Goal: Task Accomplishment & Management: Manage account settings

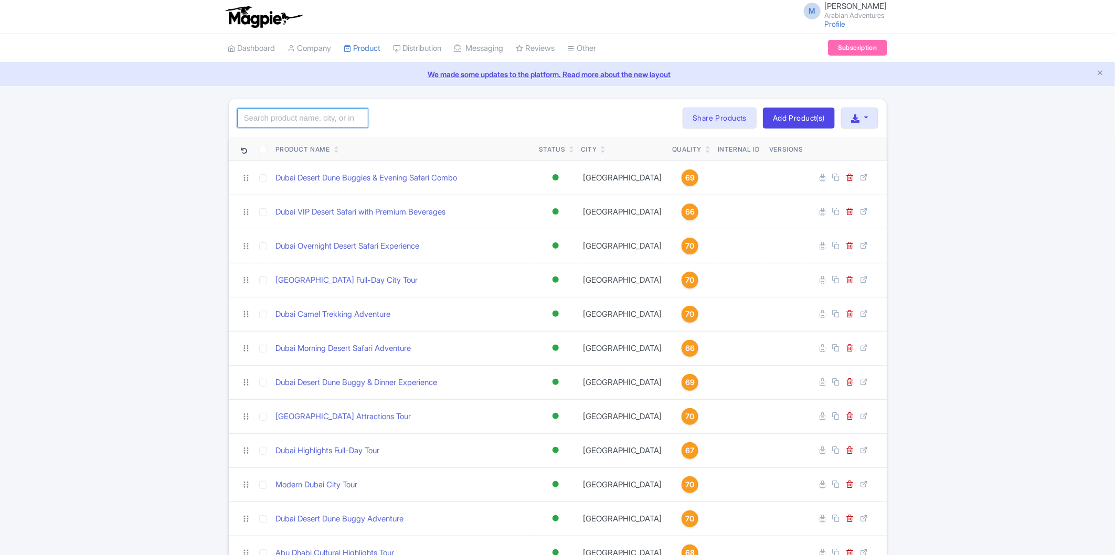
click at [305, 115] on input "search" at bounding box center [302, 118] width 131 height 20
type input "Tour"
click button "Search" at bounding box center [0, 0] width 0 height 0
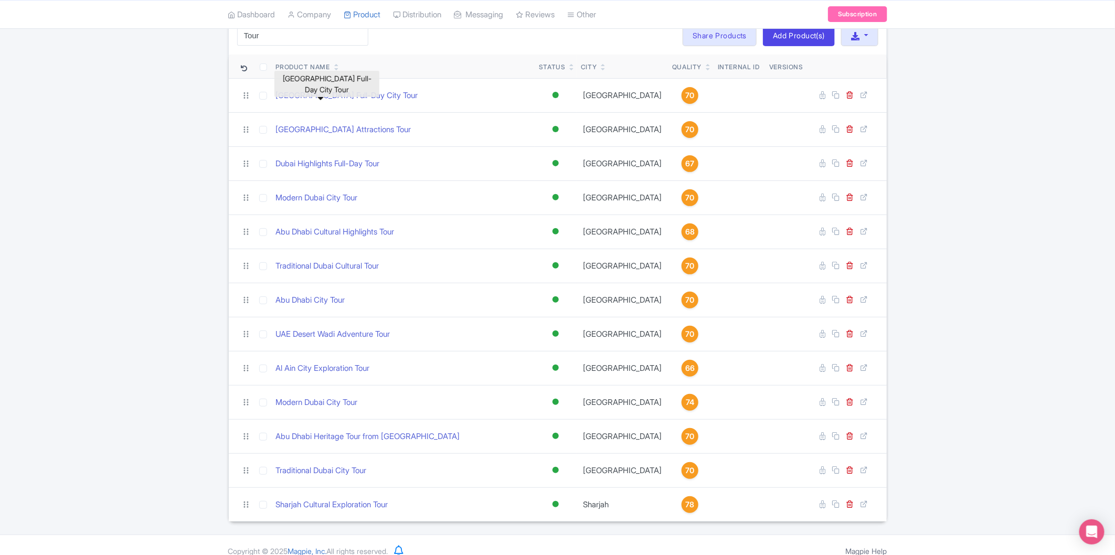
scroll to position [95, 0]
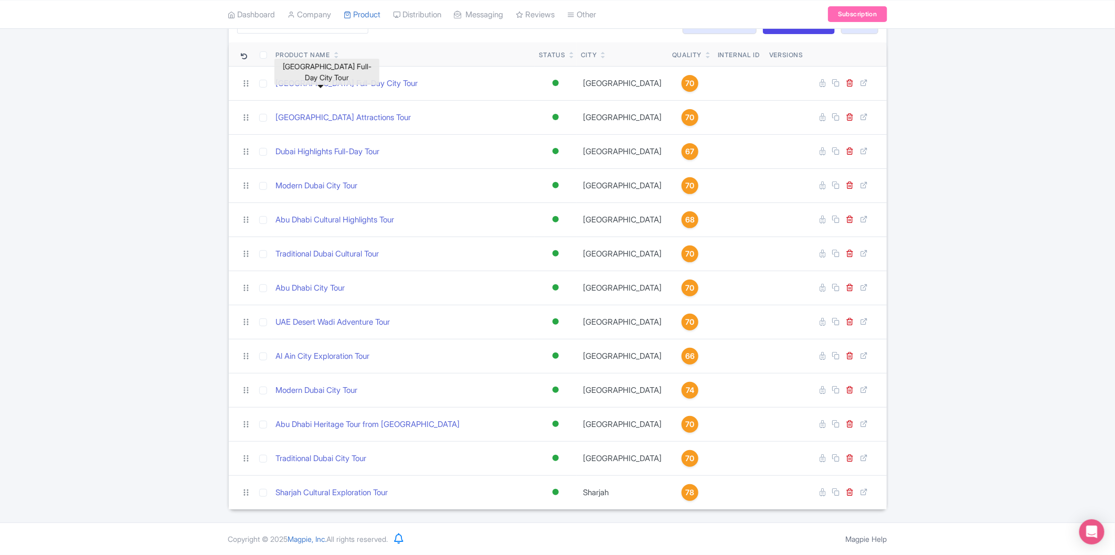
click at [1000, 214] on div "Tour Search Bulk Actions Delete Add to Collection Share Products Add to Collect…" at bounding box center [557, 257] width 1115 height 506
click at [969, 196] on div "Tour Search Bulk Actions Delete Add to Collection Share Products Add to Collect…" at bounding box center [557, 257] width 1115 height 506
click at [940, 141] on div "Tour Search Bulk Actions Delete Add to Collection Share Products Add to Collect…" at bounding box center [557, 257] width 1115 height 506
click at [142, 171] on div "Tour Search Bulk Actions Delete Add to Collection Share Products Add to Collect…" at bounding box center [557, 257] width 1115 height 506
click at [329, 56] on div "Product Name" at bounding box center [303, 54] width 54 height 9
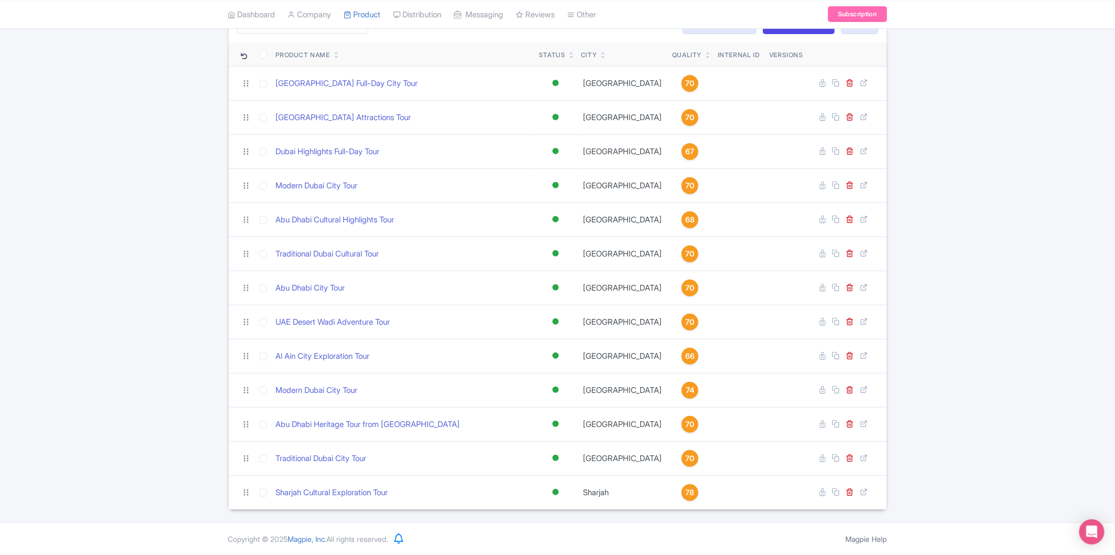
click at [335, 55] on icon at bounding box center [336, 57] width 5 height 6
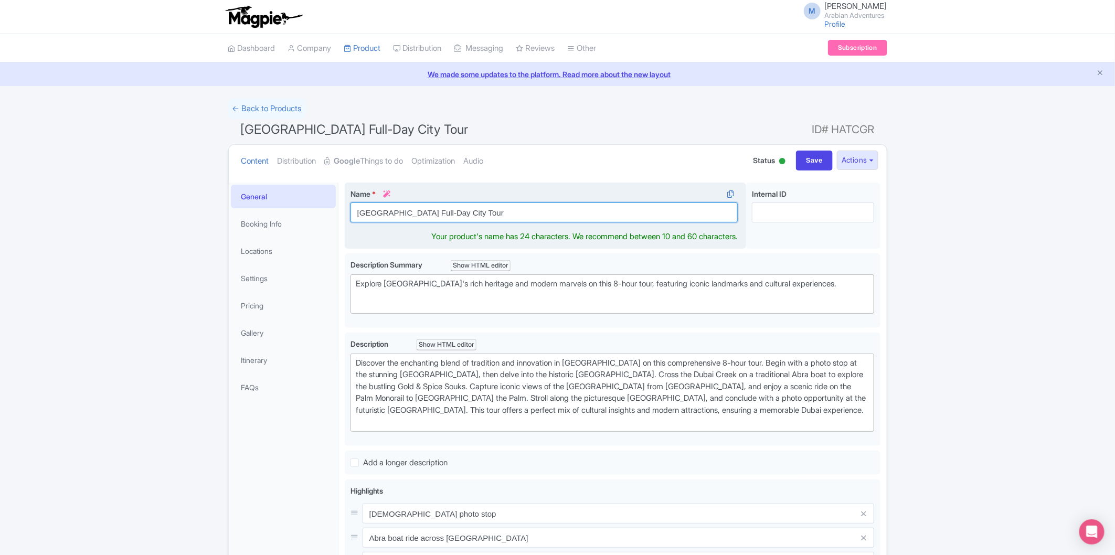
click at [471, 212] on input "[GEOGRAPHIC_DATA] Full-Day City Tour" at bounding box center [545, 213] width 388 height 20
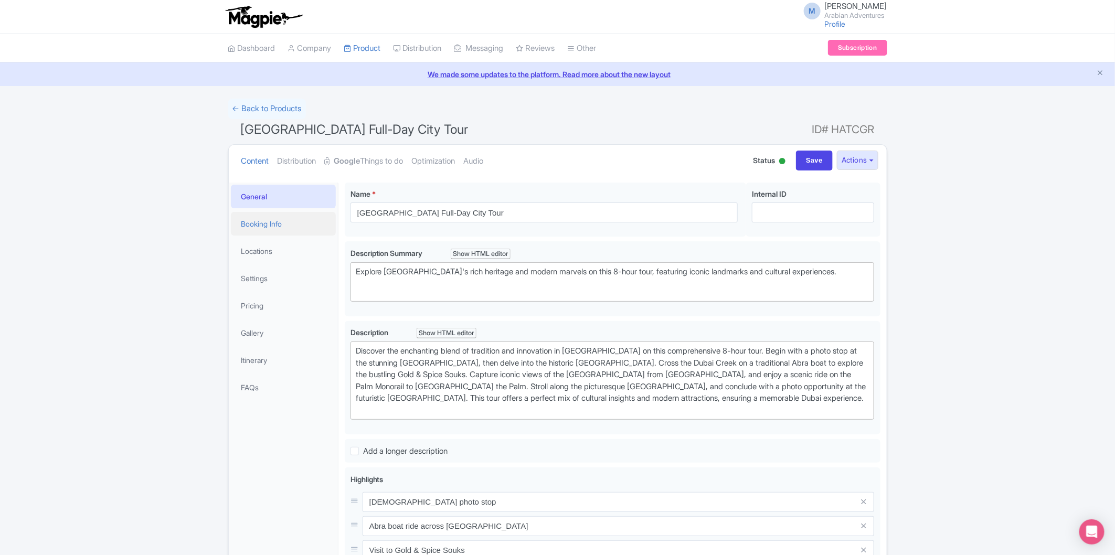
click at [275, 221] on link "Booking Info" at bounding box center [283, 224] width 105 height 24
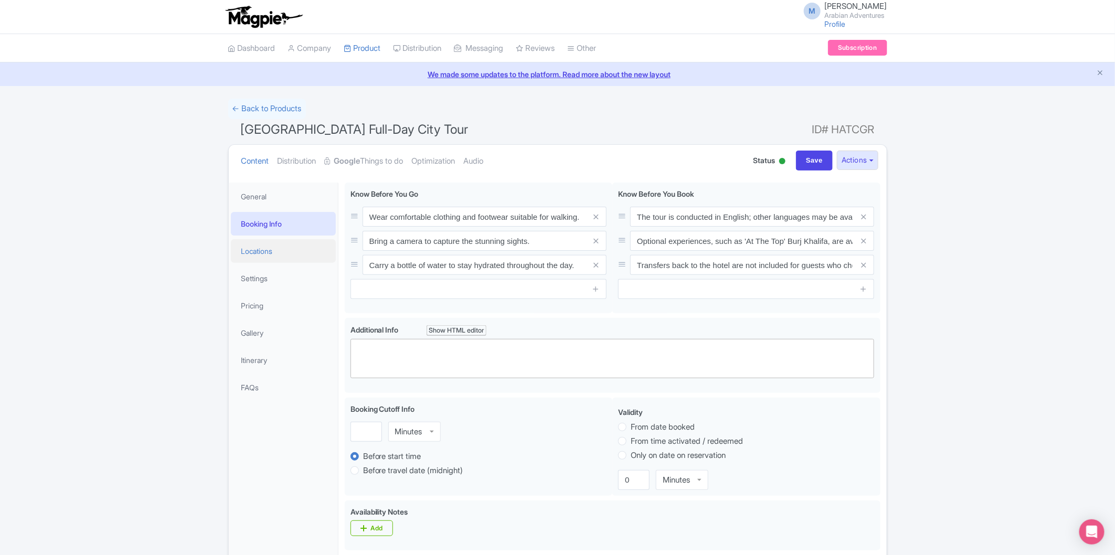
click at [251, 250] on link "Locations" at bounding box center [283, 251] width 105 height 24
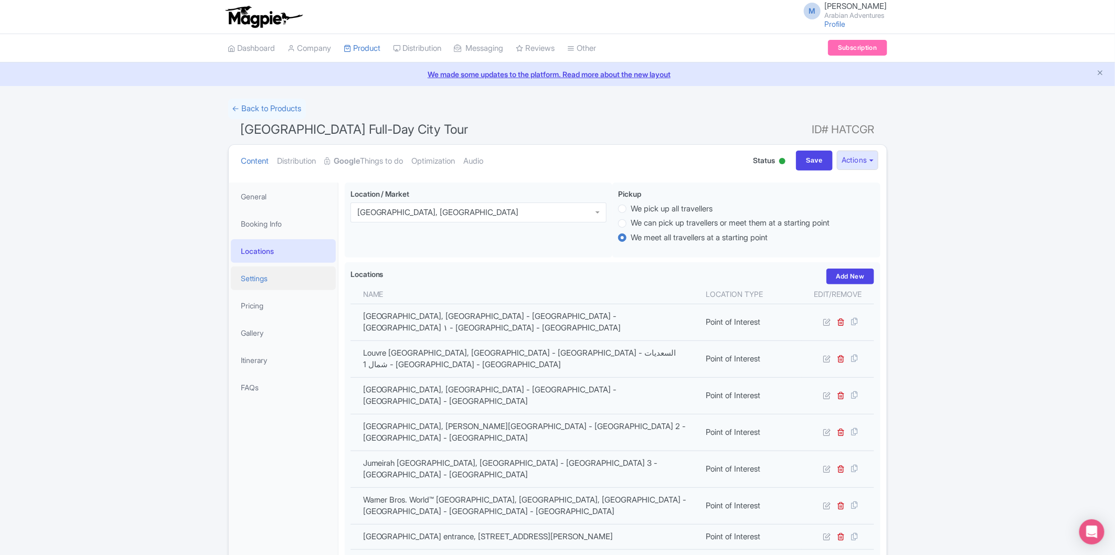
click at [307, 282] on link "Settings" at bounding box center [283, 279] width 105 height 24
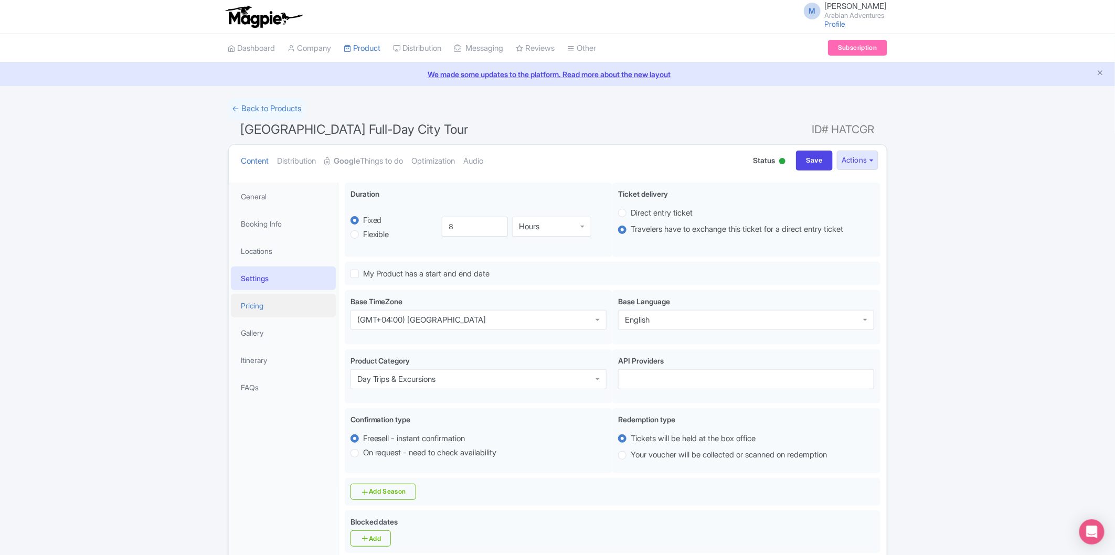
click at [289, 310] on link "Pricing" at bounding box center [283, 306] width 105 height 24
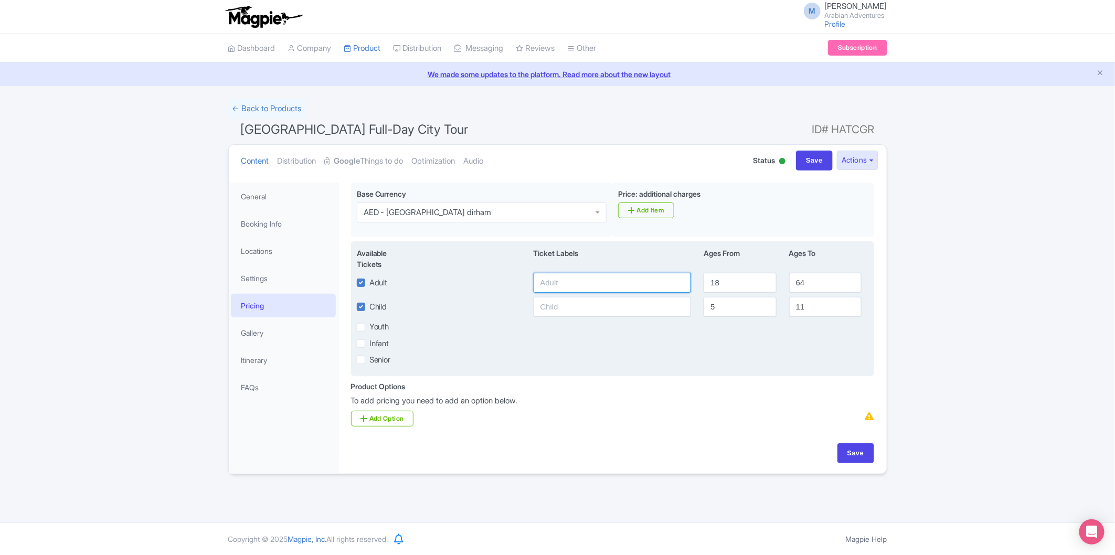
click at [655, 284] on input "text" at bounding box center [613, 283] width 158 height 20
click at [606, 281] on input "text" at bounding box center [613, 283] width 158 height 20
paste input "235"
type input "235"
click at [604, 307] on input "text" at bounding box center [613, 307] width 158 height 20
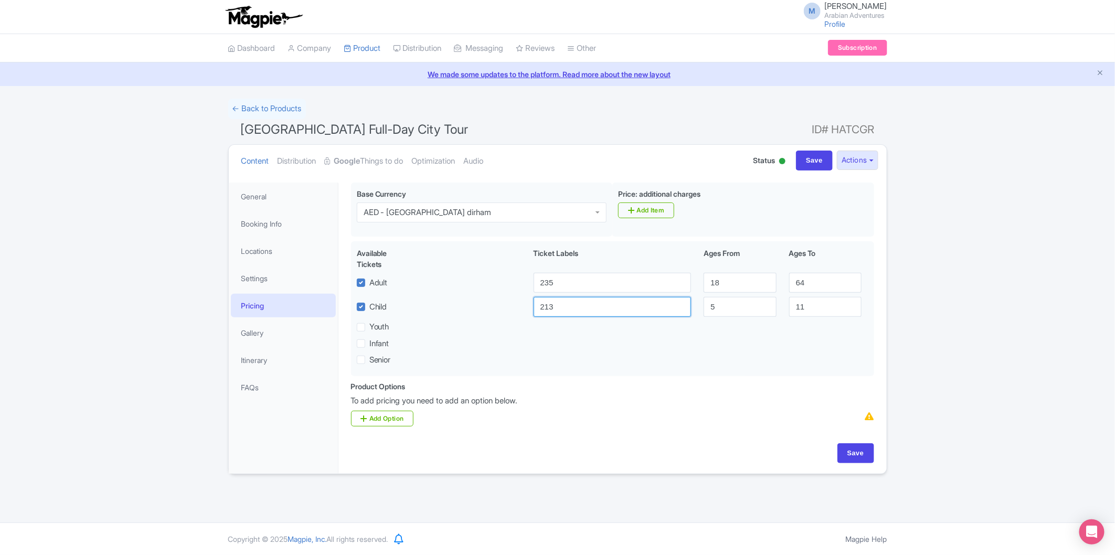
type input "213"
click at [979, 282] on div "← Back to Products Dubai Full-Day City Tour ID# HATCGR Content Distribution Goo…" at bounding box center [557, 287] width 1115 height 376
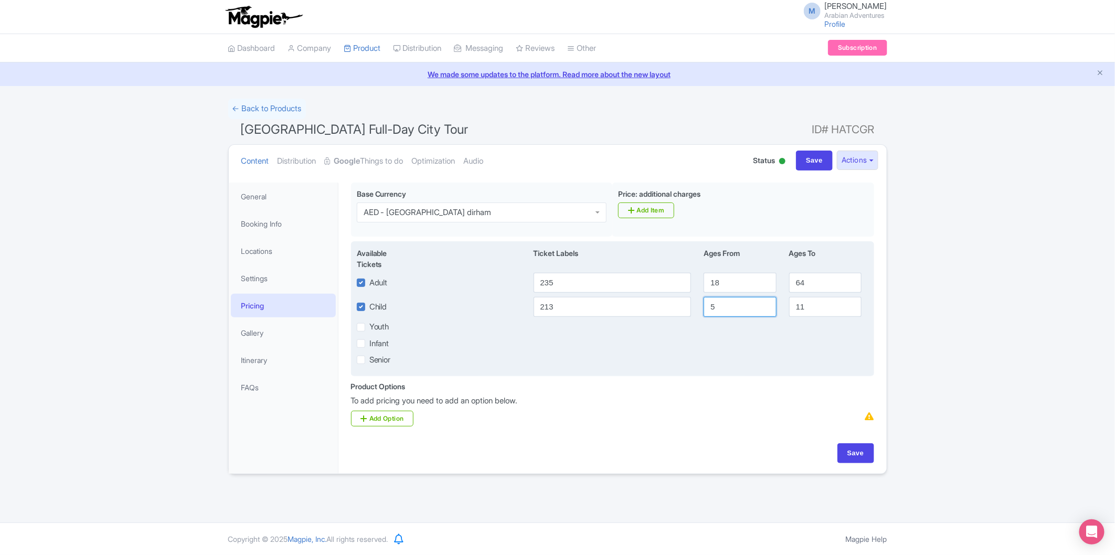
drag, startPoint x: 718, startPoint y: 310, endPoint x: 689, endPoint y: 310, distance: 28.9
click at [689, 310] on div "Child 213 5 11" at bounding box center [613, 307] width 524 height 20
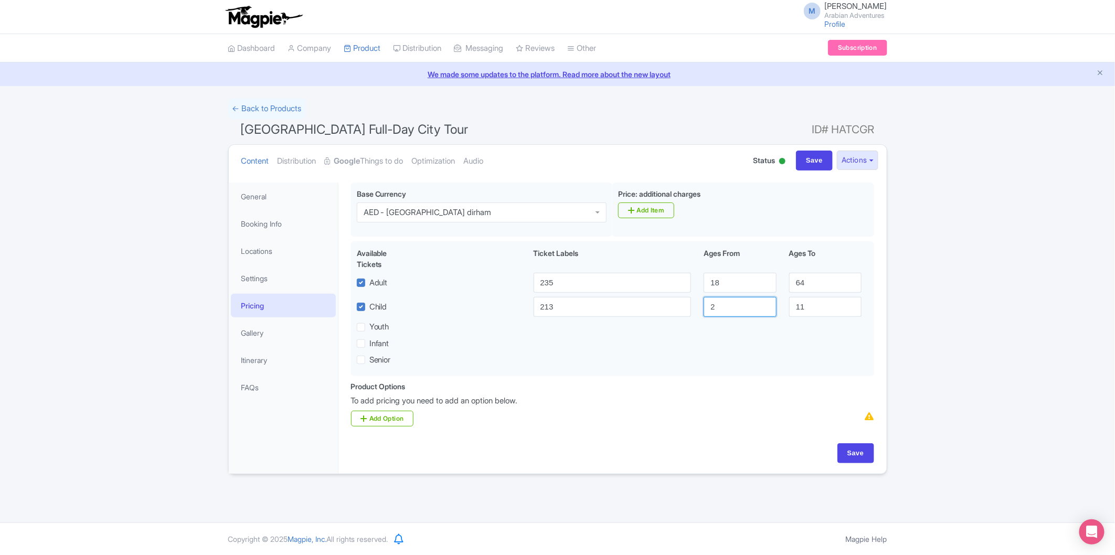
type input "2"
click at [951, 326] on div "← Back to Products Dubai Full-Day City Tour ID# HATCGR Content Distribution Goo…" at bounding box center [557, 287] width 1115 height 376
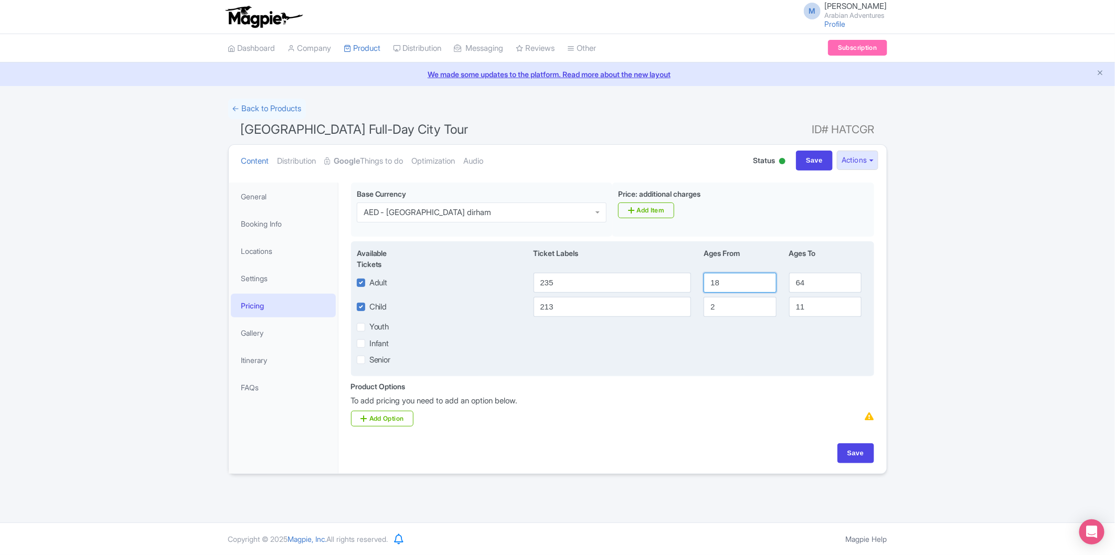
drag, startPoint x: 721, startPoint y: 282, endPoint x: 707, endPoint y: 281, distance: 14.7
click at [707, 281] on input "18" at bounding box center [740, 283] width 72 height 20
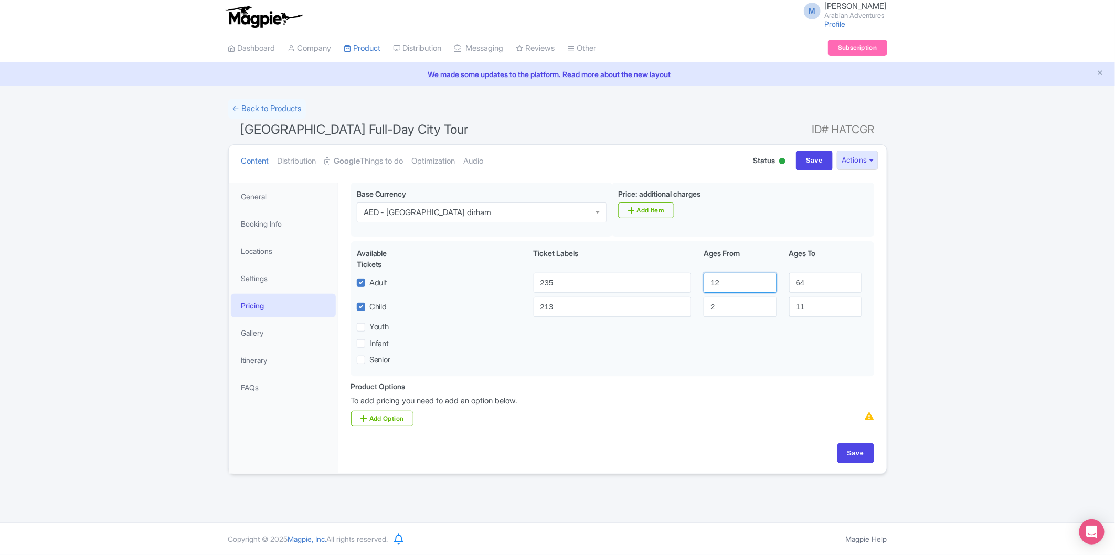
type input "12"
click at [942, 281] on div "← Back to Products Dubai Full-Day City Tour ID# HATCGR Content Distribution Goo…" at bounding box center [557, 287] width 1115 height 376
click at [865, 454] on input "Save" at bounding box center [856, 454] width 37 height 20
type input "Saving..."
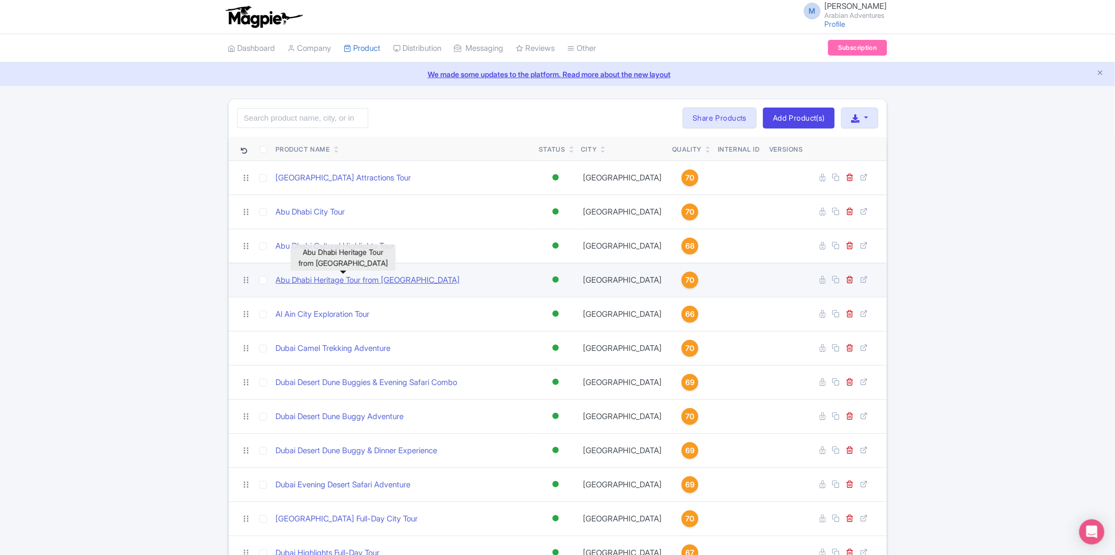
click at [366, 282] on link "Abu Dhabi Heritage Tour from Dubai" at bounding box center [368, 281] width 184 height 12
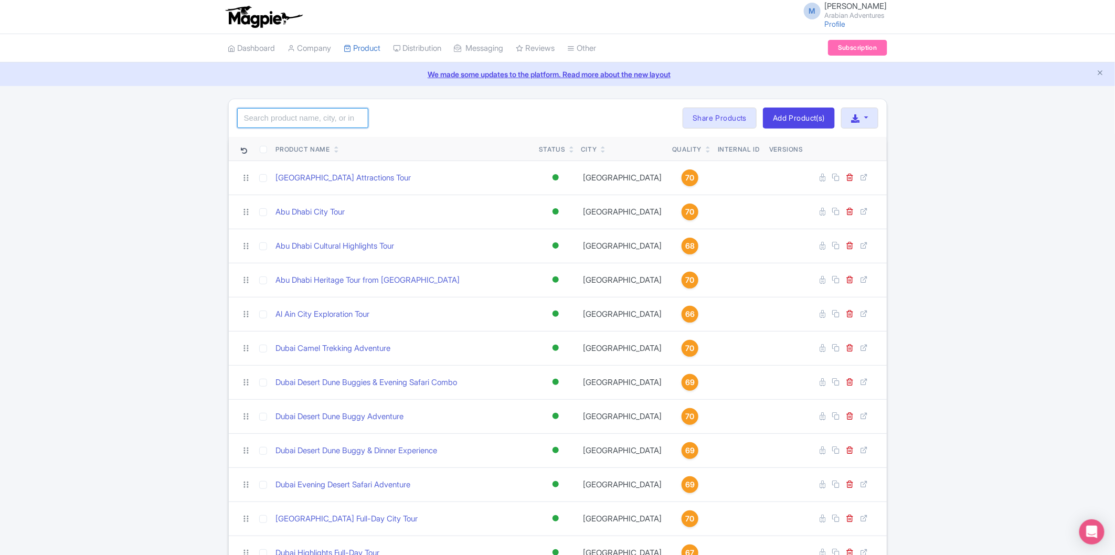
click at [357, 114] on input "search" at bounding box center [302, 118] width 131 height 20
type input "tour"
click button "Search" at bounding box center [0, 0] width 0 height 0
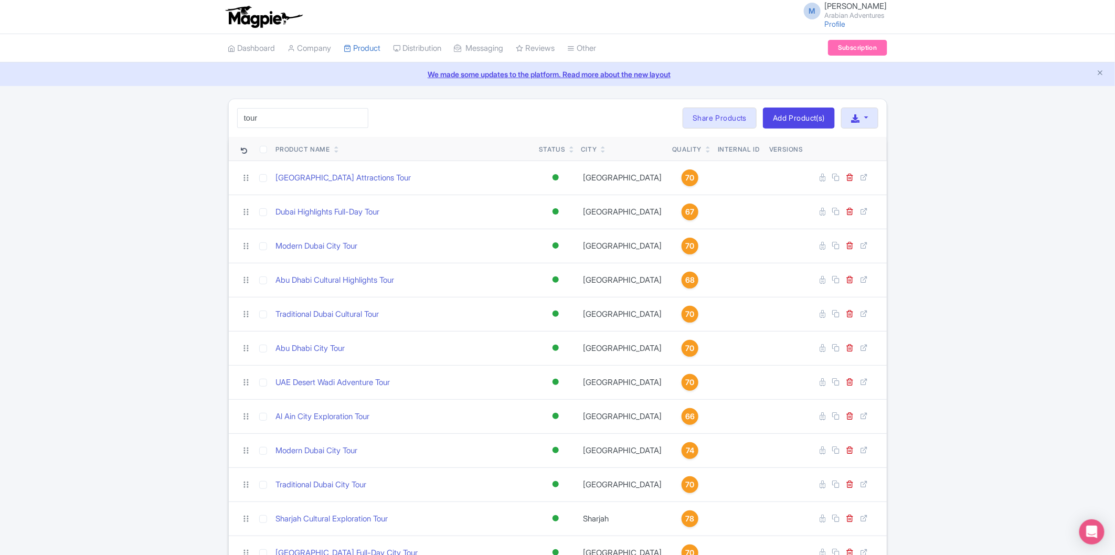
drag, startPoint x: 49, startPoint y: 153, endPoint x: 68, endPoint y: 150, distance: 19.6
click at [49, 154] on div "tour Search Bulk Actions [GEOGRAPHIC_DATA] Add to Collection Share Products Add…" at bounding box center [557, 352] width 1115 height 506
click at [336, 152] on icon at bounding box center [336, 152] width 5 height 6
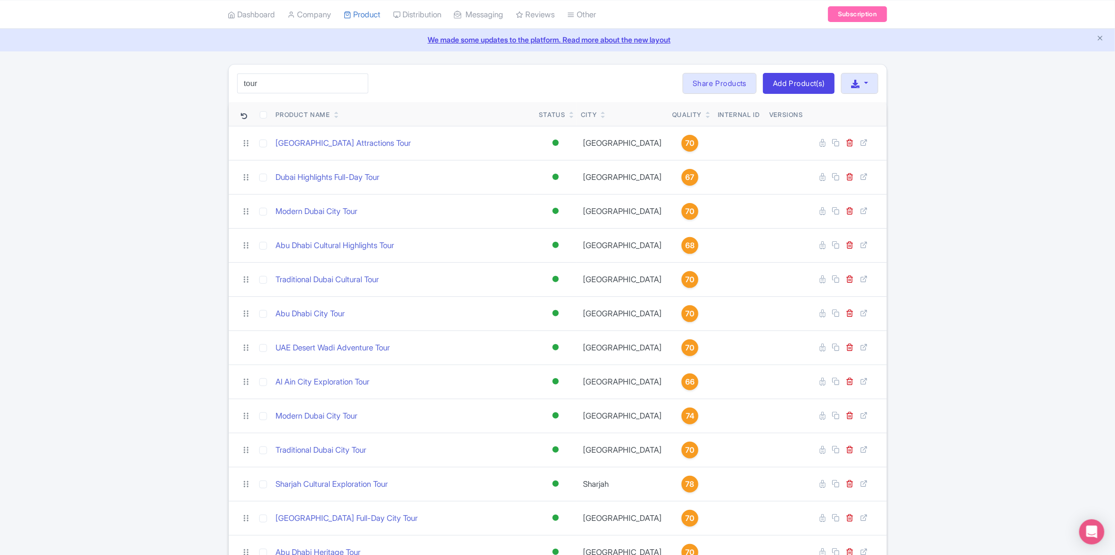
scroll to position [95, 0]
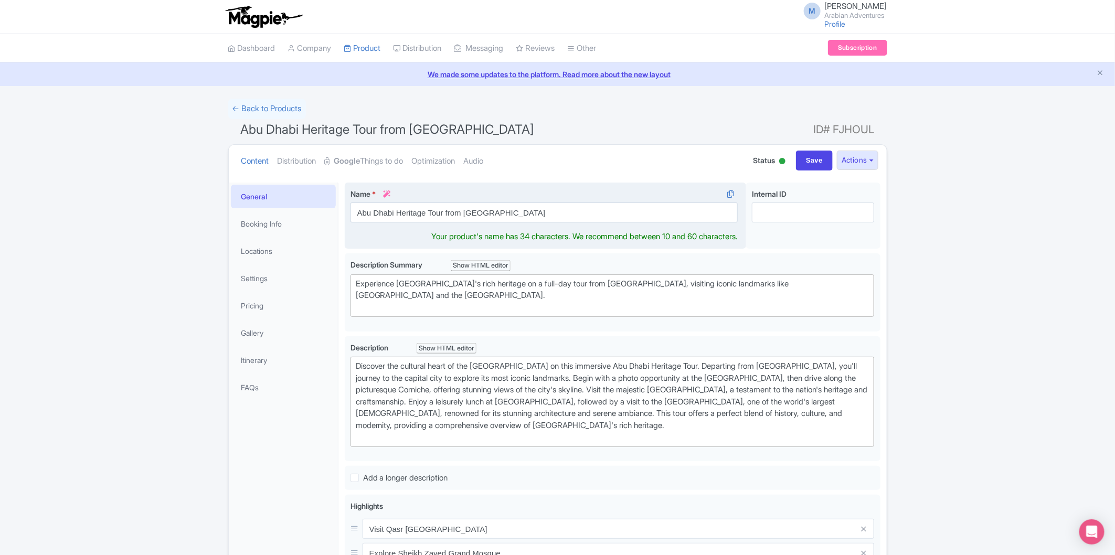
click at [445, 205] on input "Abu Dhabi Heritage Tour from [GEOGRAPHIC_DATA]" at bounding box center [545, 213] width 388 height 20
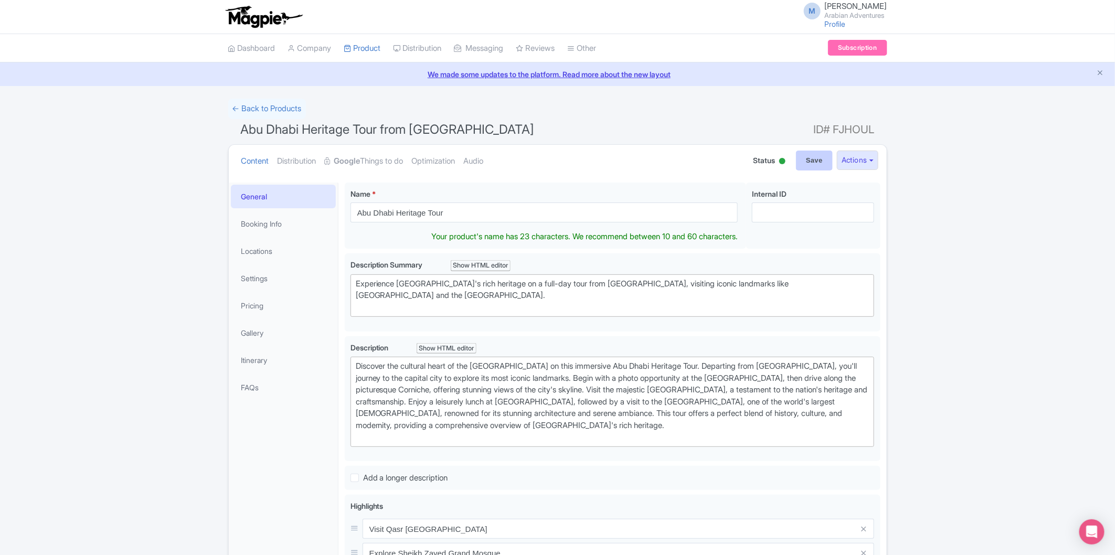
type input "Abu Dhabi Heritage Tour"
click at [821, 154] on input "Save" at bounding box center [814, 161] width 37 height 20
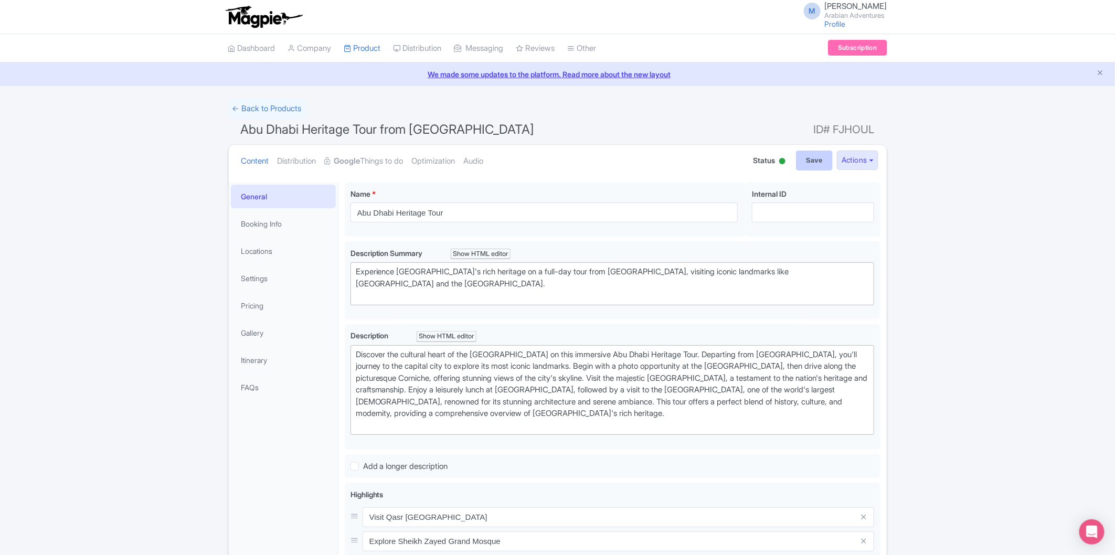
type input "Saving..."
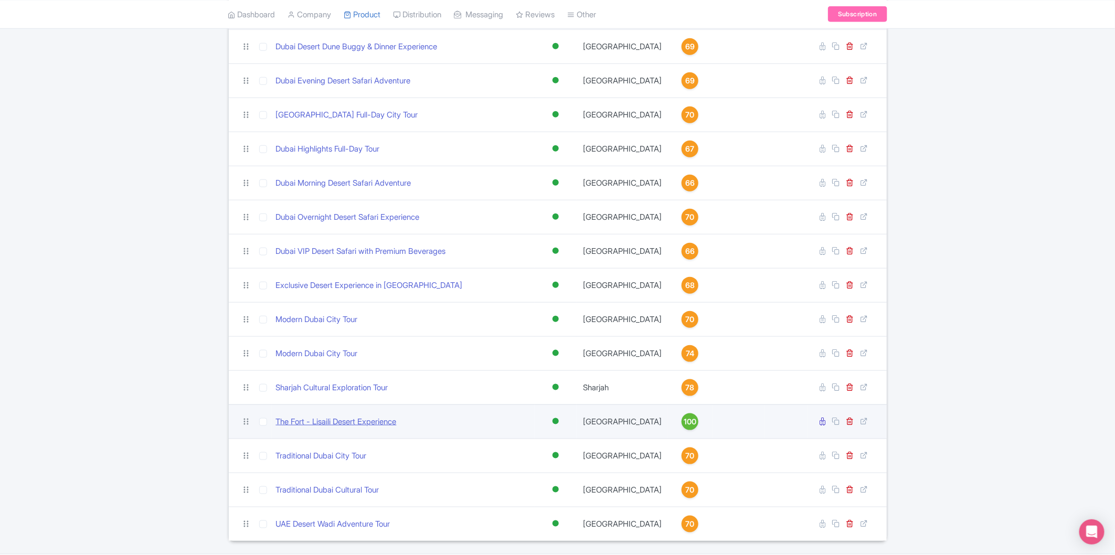
scroll to position [436, 0]
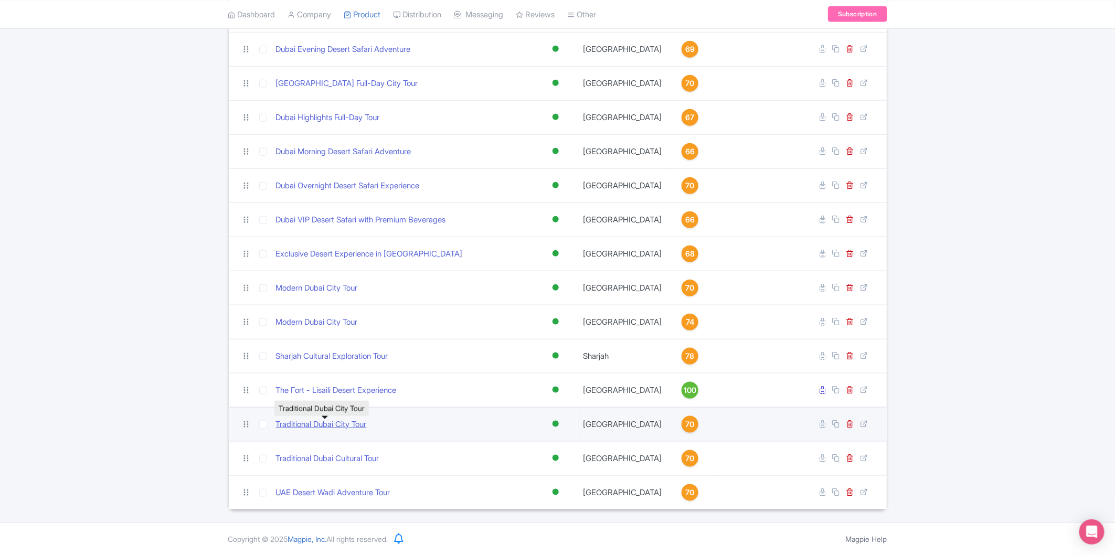
click at [352, 423] on link "Traditional Dubai City Tour" at bounding box center [321, 425] width 91 height 12
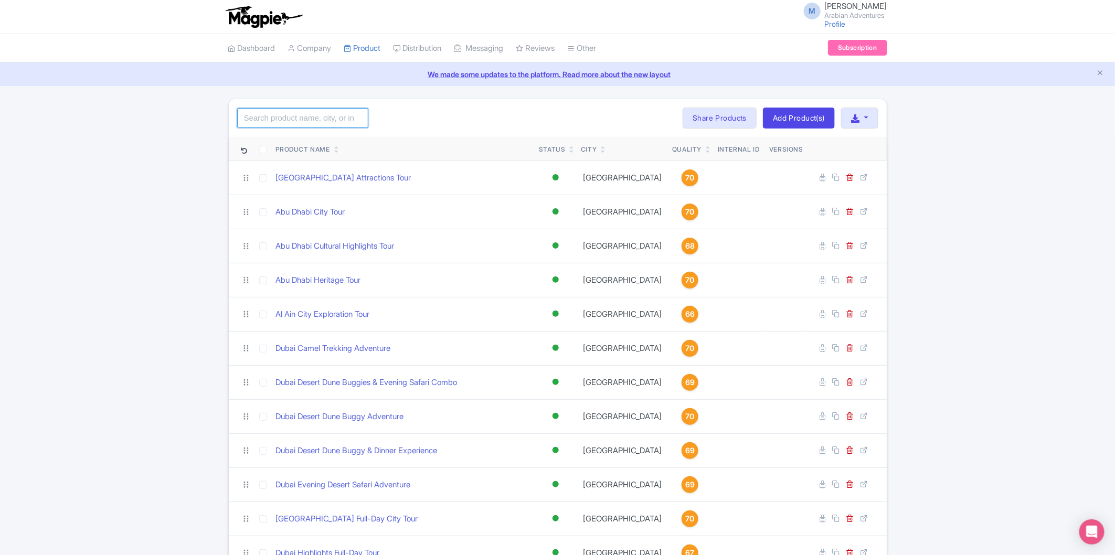
click at [329, 117] on input "search" at bounding box center [302, 118] width 131 height 20
type input "Tour"
click button "Search" at bounding box center [0, 0] width 0 height 0
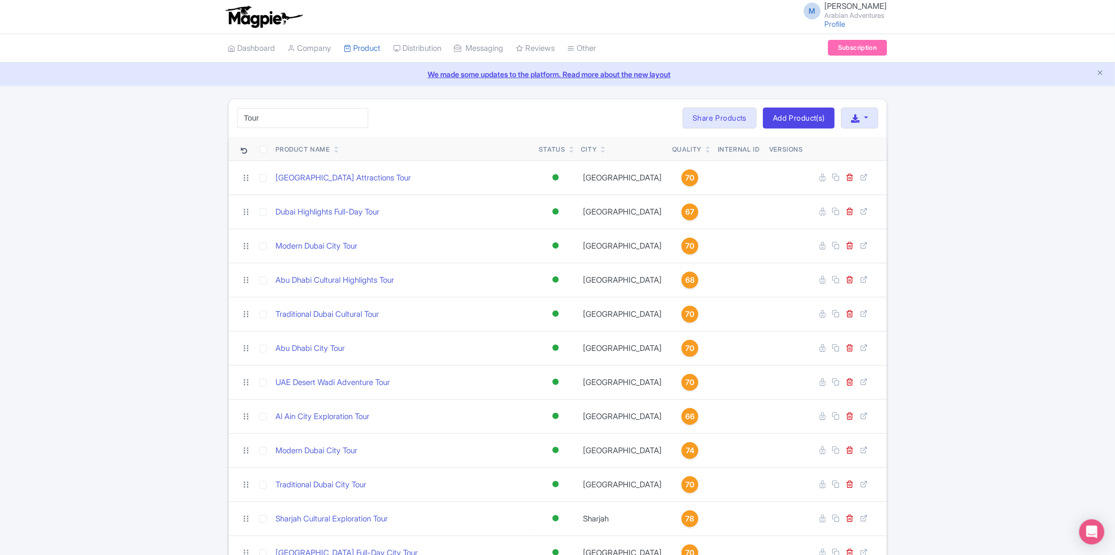
click at [338, 153] on icon at bounding box center [336, 152] width 5 height 6
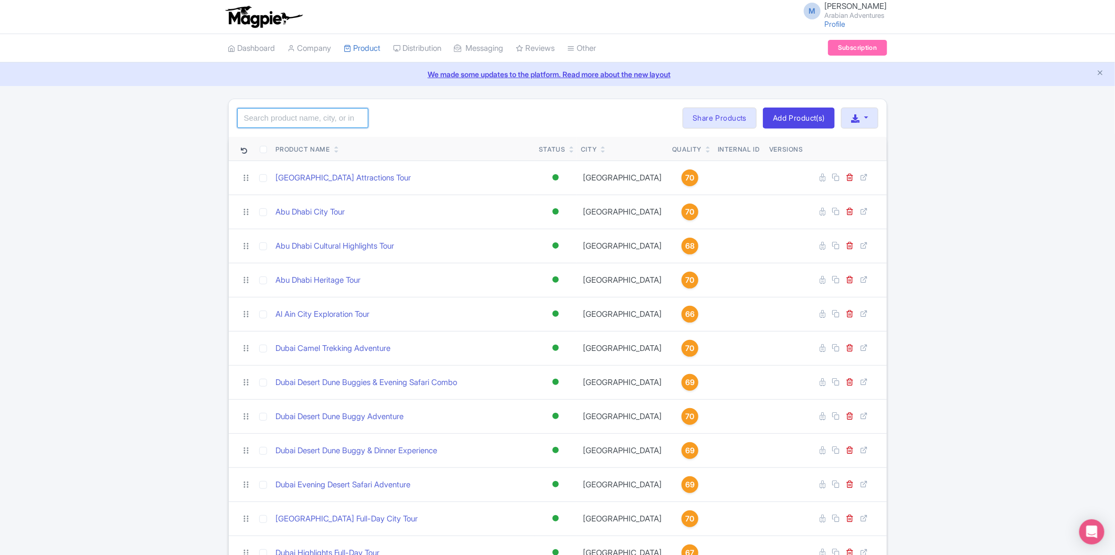
drag, startPoint x: 323, startPoint y: 118, endPoint x: 324, endPoint y: 113, distance: 5.4
click at [323, 118] on input "search" at bounding box center [302, 118] width 131 height 20
type input "Tour"
click button "Search" at bounding box center [0, 0] width 0 height 0
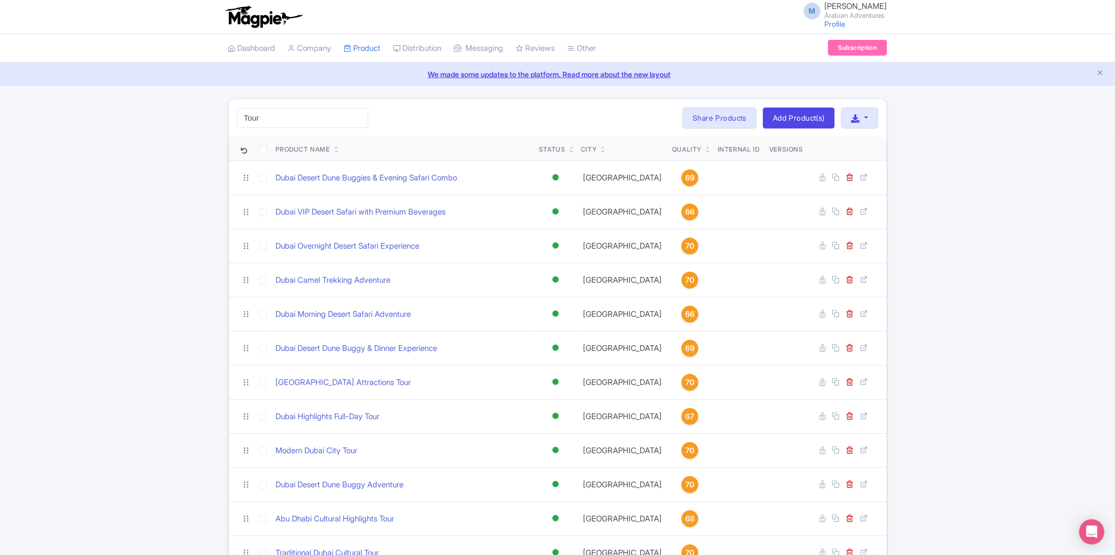
click at [141, 234] on div "Tour Search Bulk Actions Delete Add to Collection Share Products Add to Collect…" at bounding box center [557, 522] width 1115 height 847
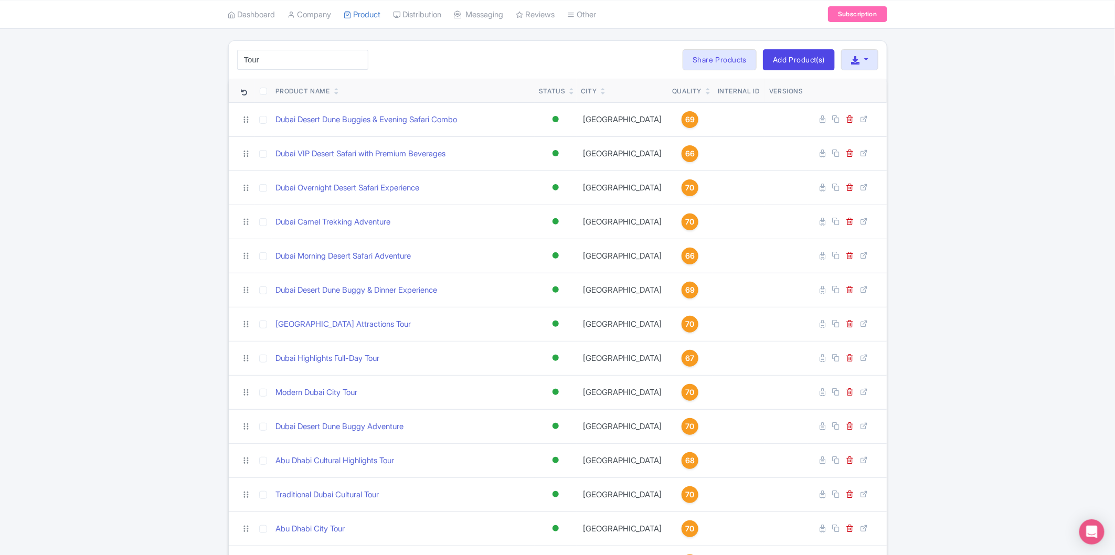
click at [338, 95] on icon at bounding box center [336, 93] width 5 height 6
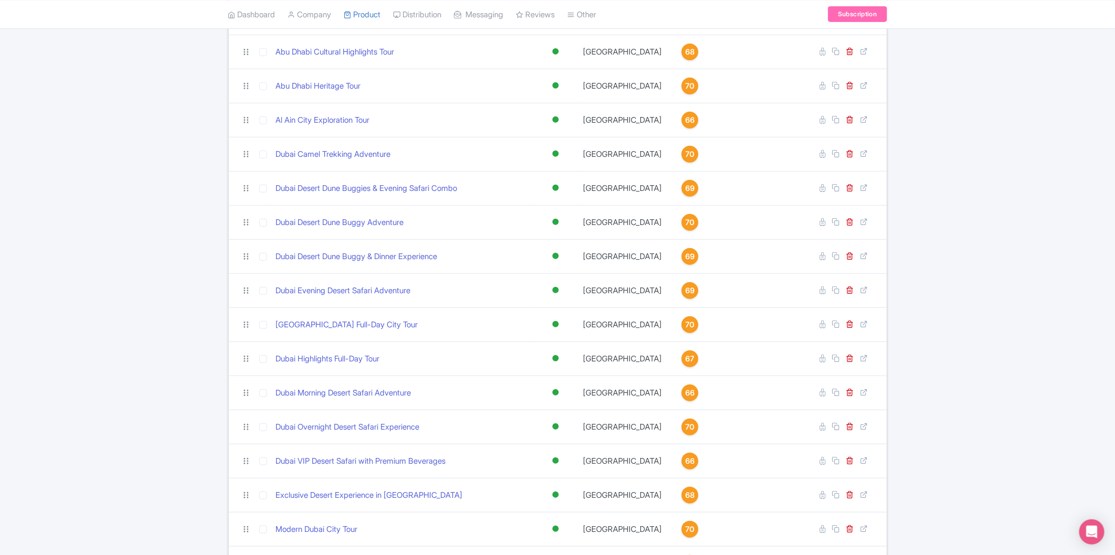
scroll to position [28, 0]
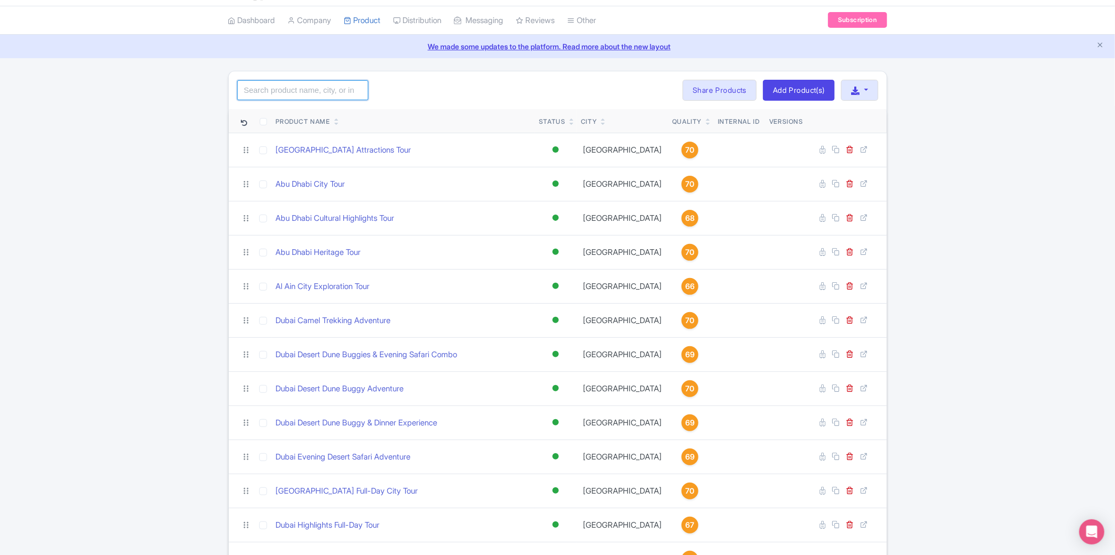
click at [290, 92] on input "search" at bounding box center [302, 90] width 131 height 20
type input "tour"
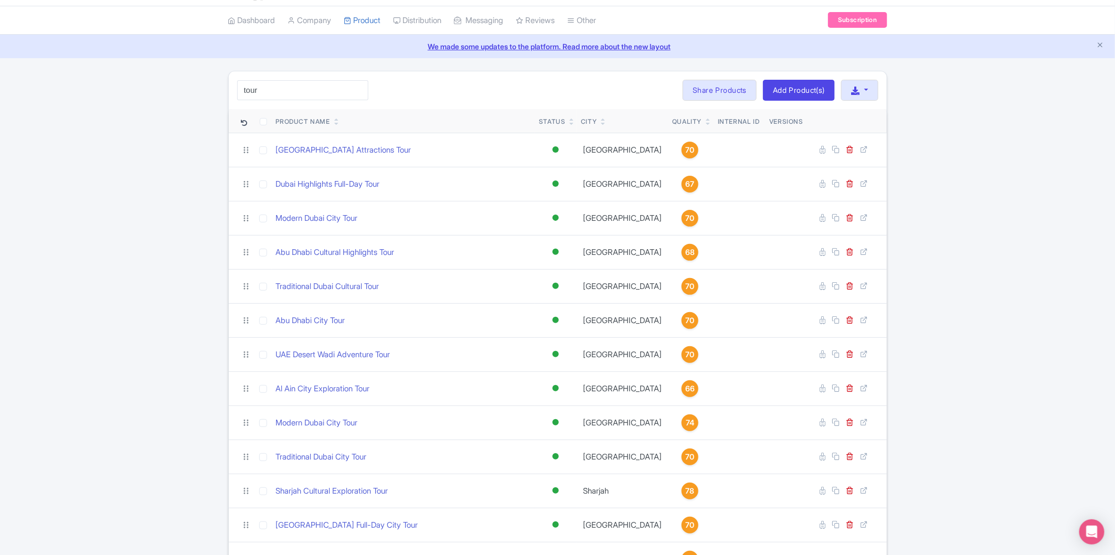
click at [339, 126] on icon at bounding box center [336, 124] width 5 height 6
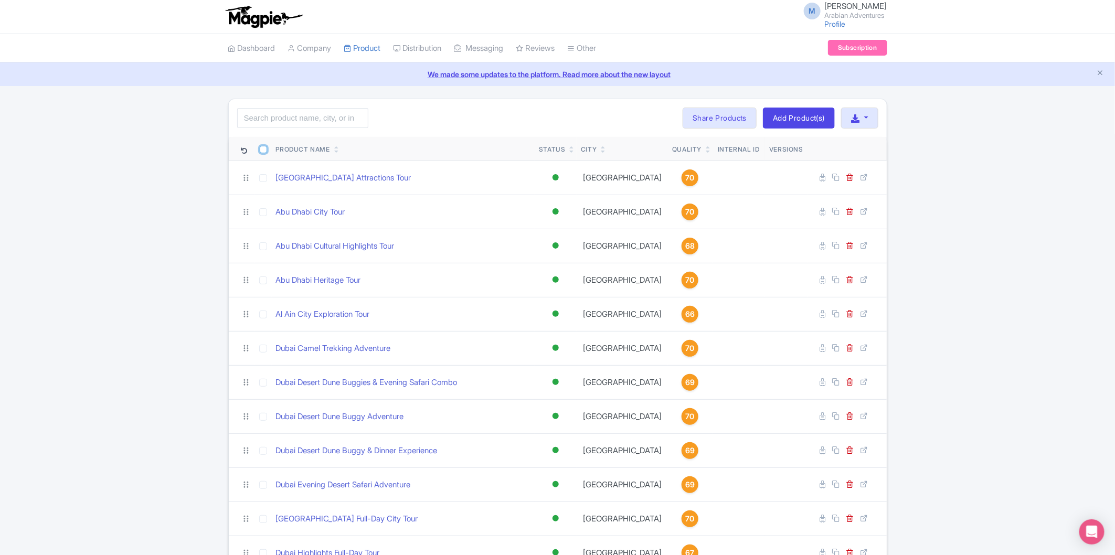
click at [262, 150] on input "checkbox" at bounding box center [263, 149] width 7 height 7
checkbox input "true"
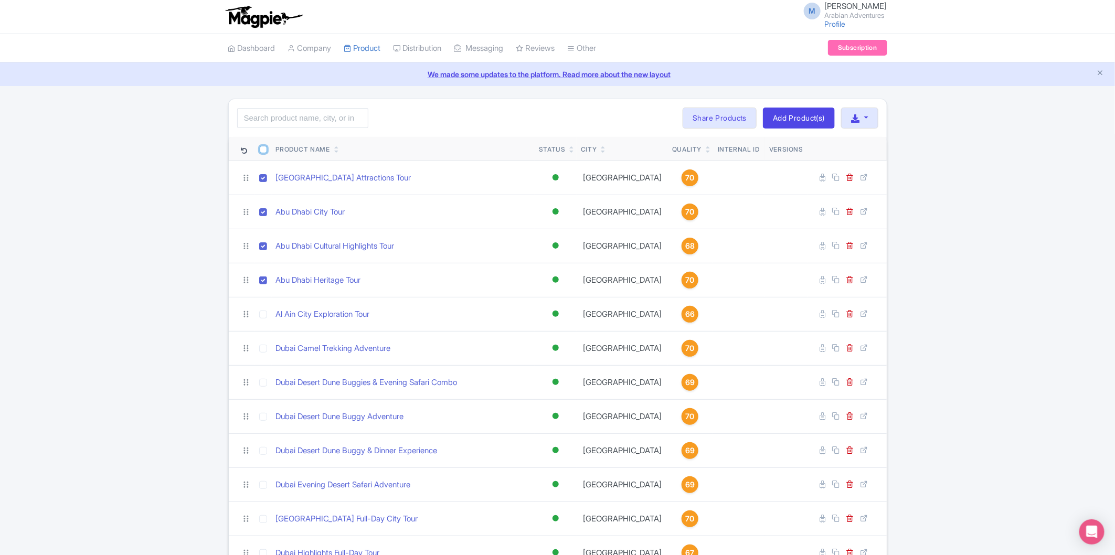
checkbox input "true"
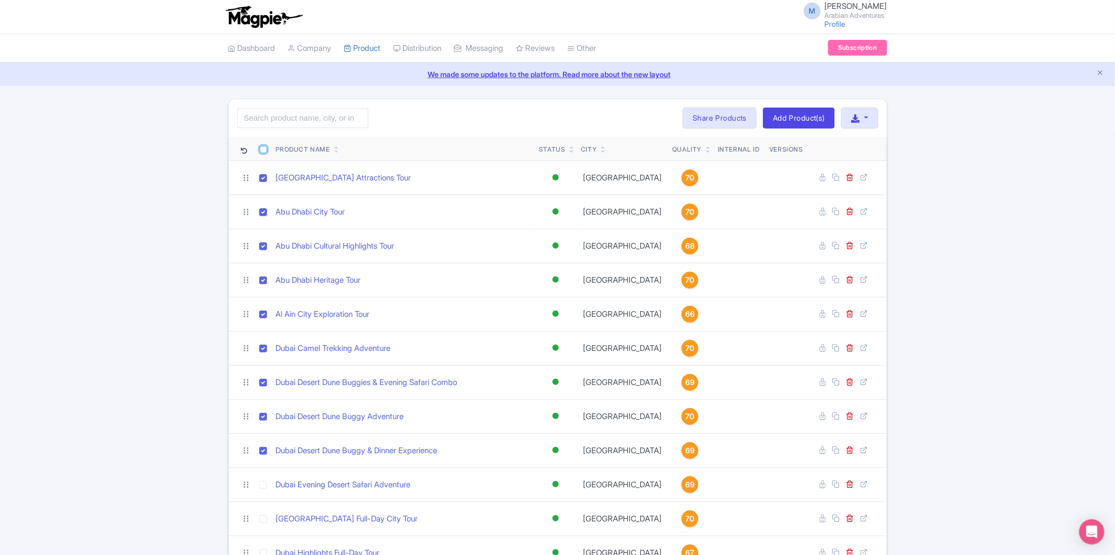
checkbox input "true"
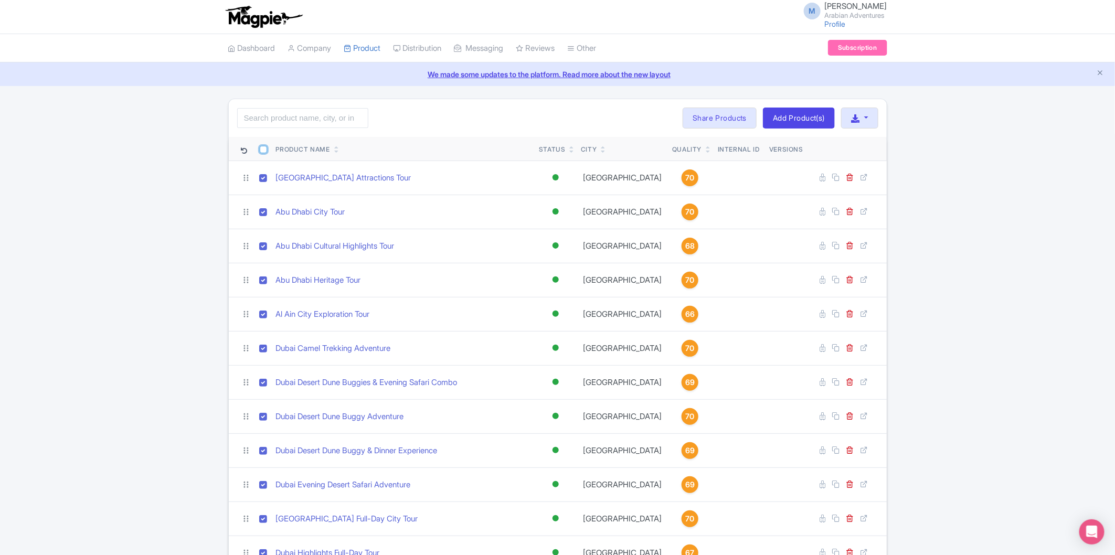
checkbox input "true"
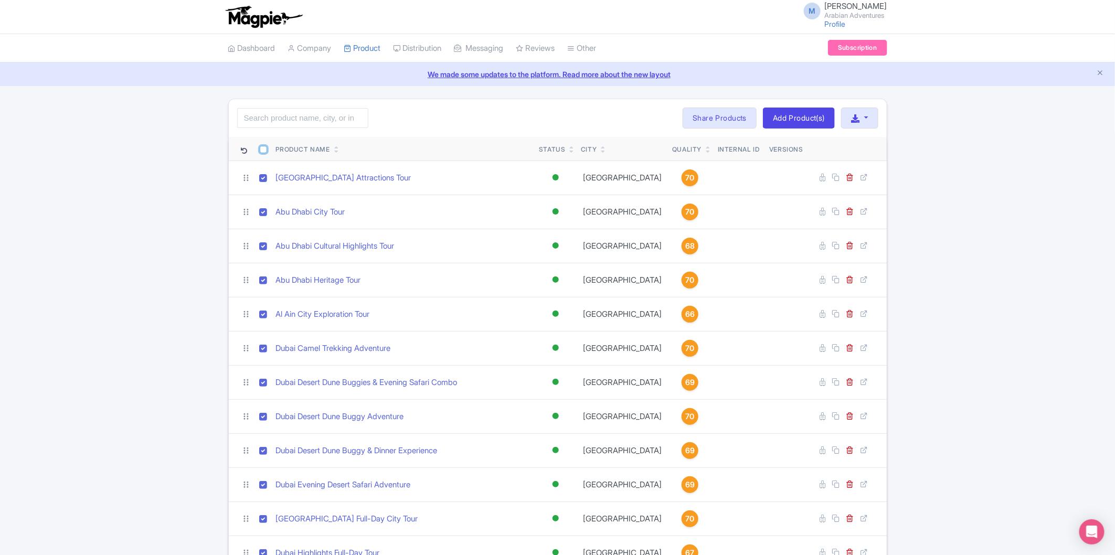
checkbox input "true"
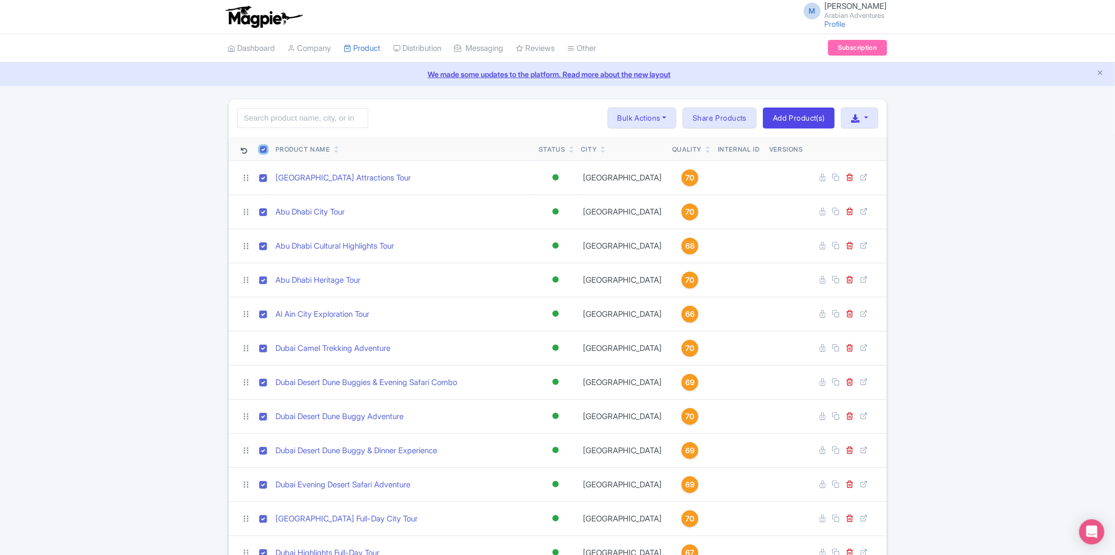
click at [262, 150] on input "checkbox" at bounding box center [263, 149] width 7 height 7
checkbox input "false"
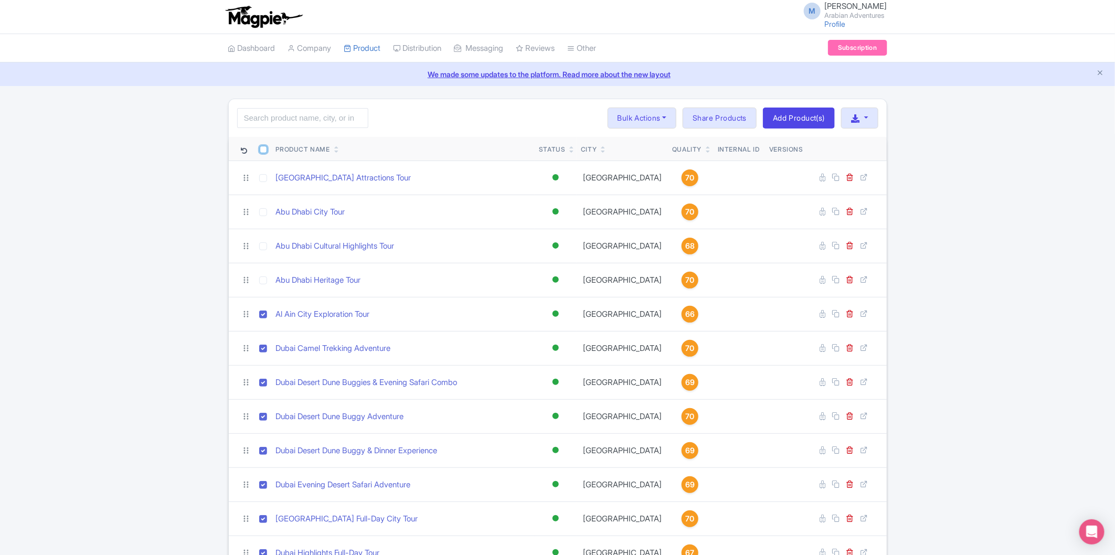
checkbox input "false"
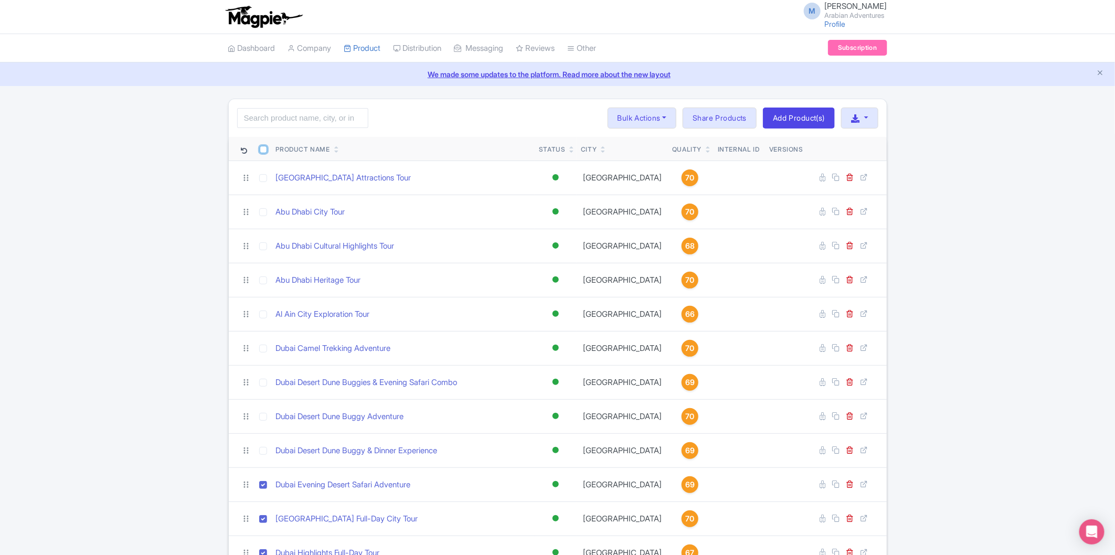
checkbox input "false"
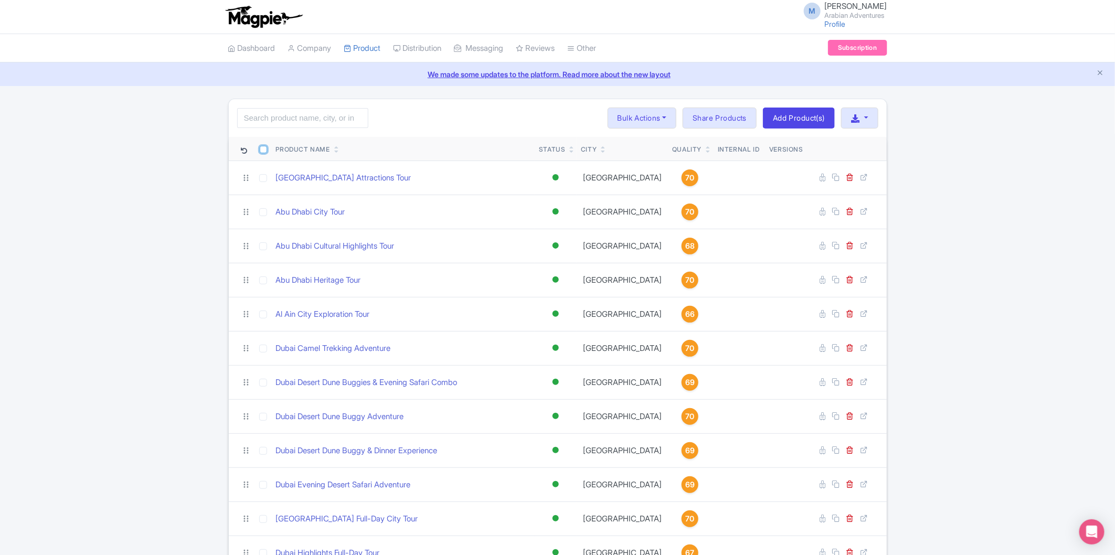
checkbox input "false"
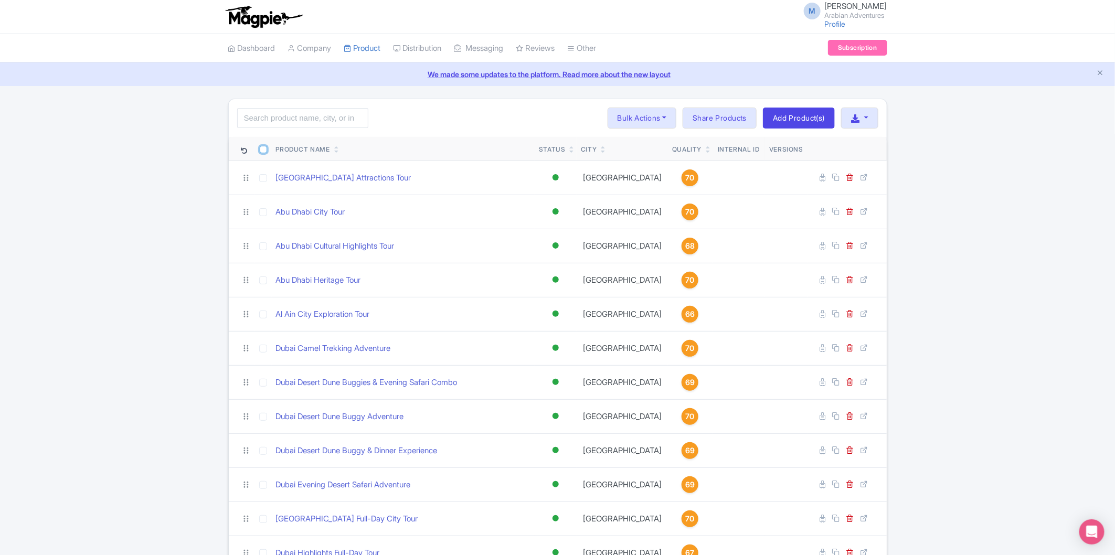
checkbox input "false"
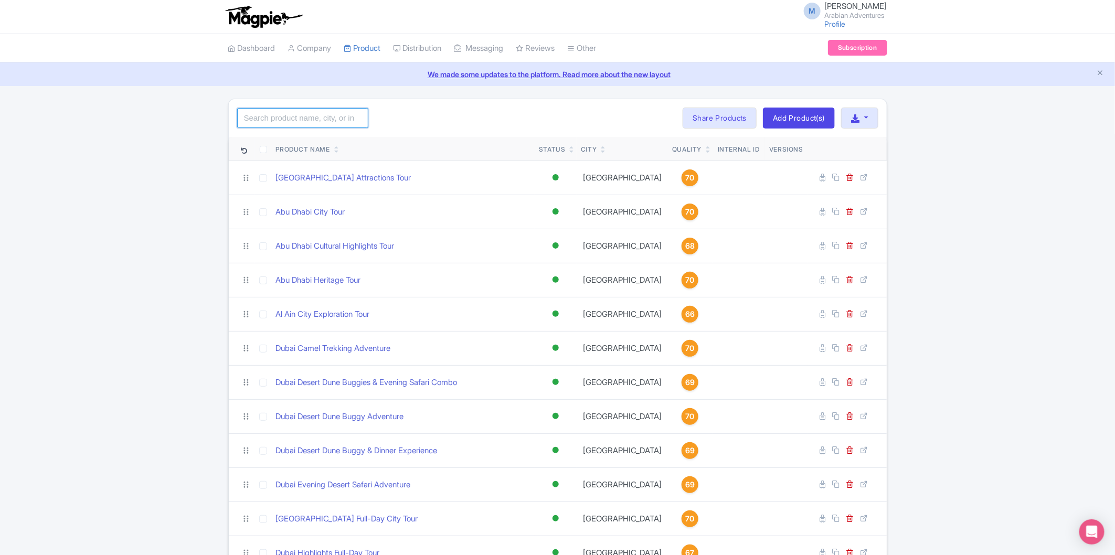
click at [287, 128] on input "search" at bounding box center [302, 118] width 131 height 20
type input "Tour"
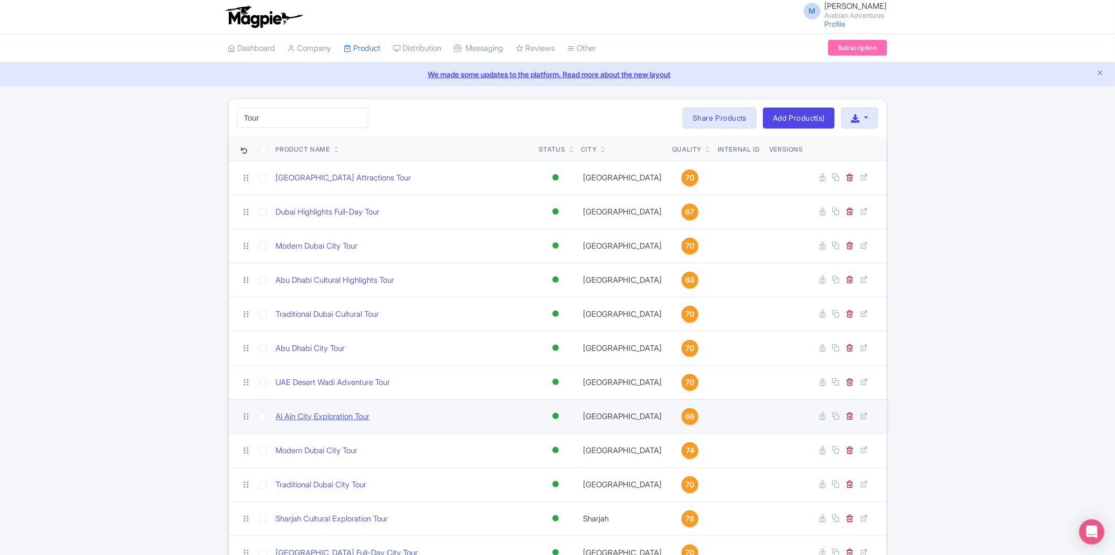
scroll to position [95, 0]
